Goal: Task Accomplishment & Management: Manage account settings

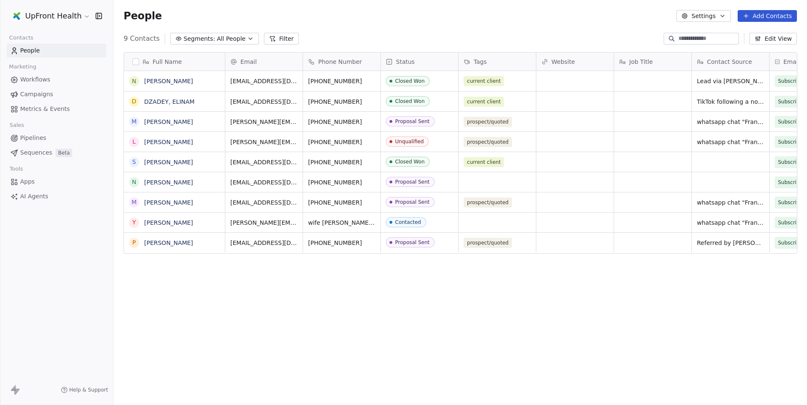
scroll to position [0, 0]
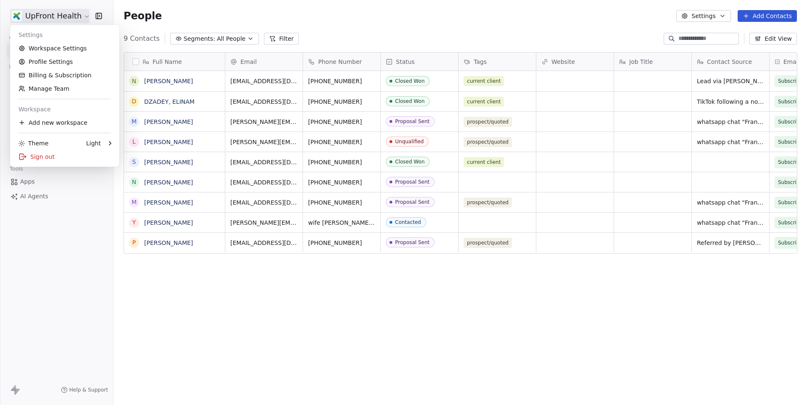
click at [53, 13] on html "UpFront Health Contacts People Marketing Workflows Campaigns Metrics & Events S…" at bounding box center [403, 202] width 807 height 405
click at [50, 87] on link "Manage Team" at bounding box center [64, 88] width 103 height 13
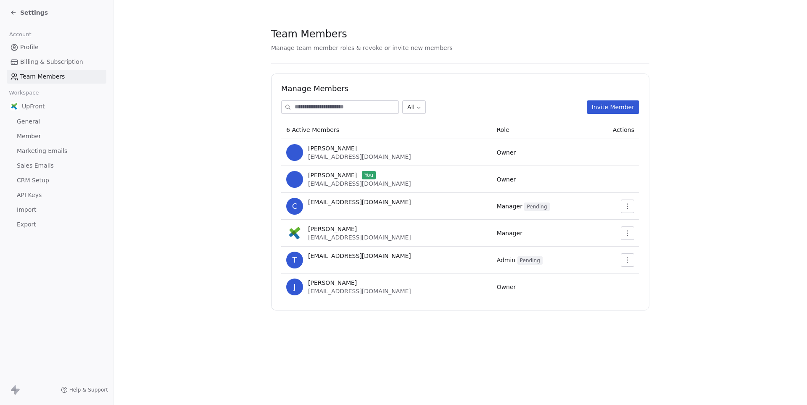
click at [33, 159] on link "Sales Emails" at bounding box center [57, 166] width 100 height 14
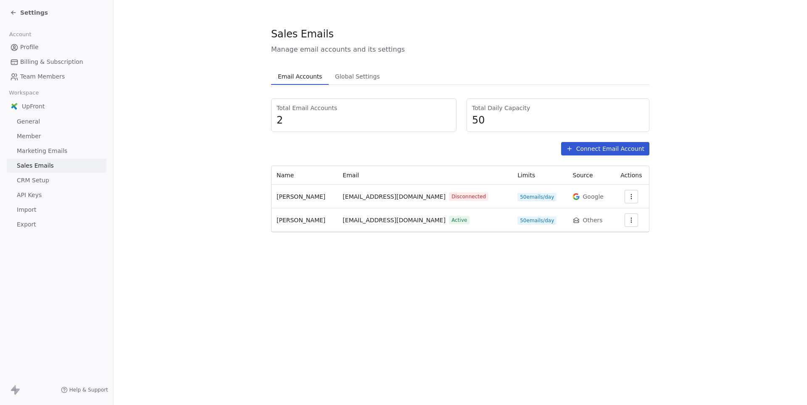
click at [53, 81] on link "Team Members" at bounding box center [57, 77] width 100 height 14
